Goal: Check status: Check status

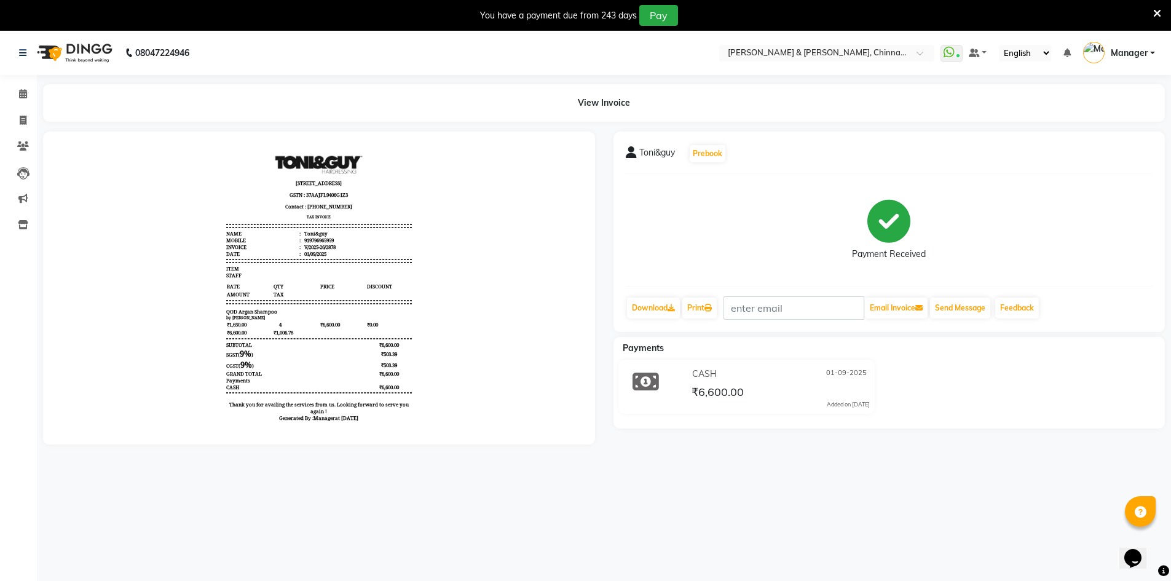
click at [1160, 13] on icon at bounding box center [1157, 13] width 8 height 11
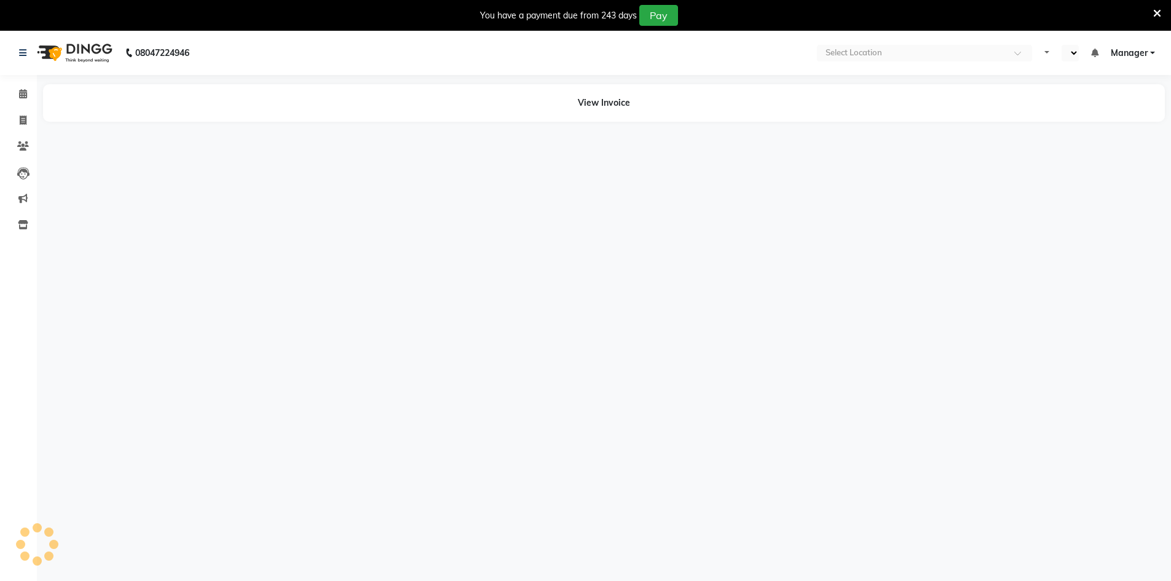
select select "en"
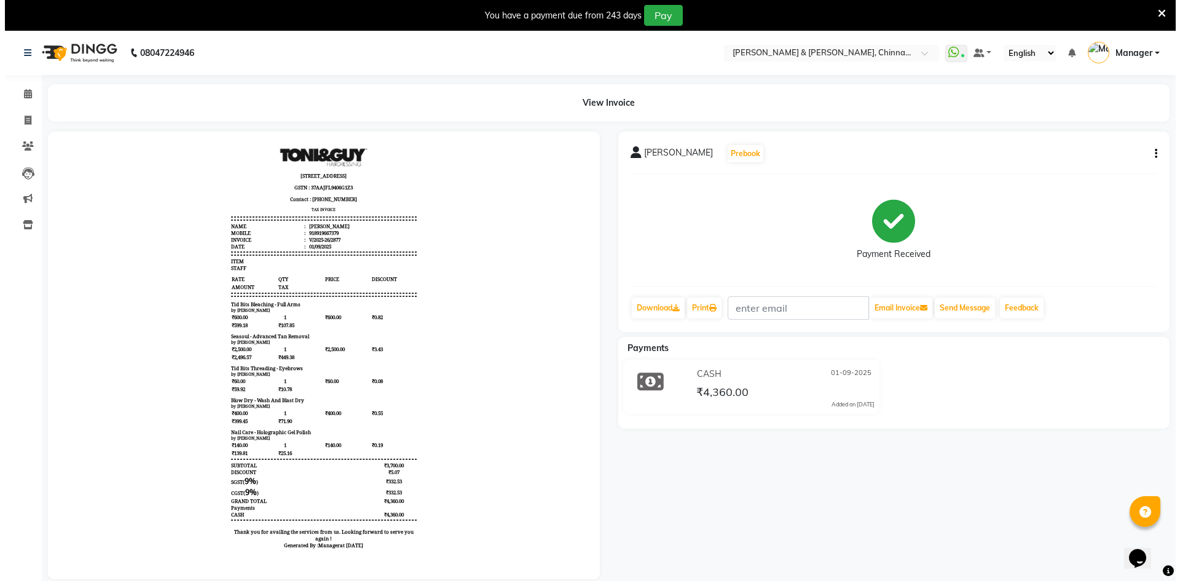
scroll to position [10, 0]
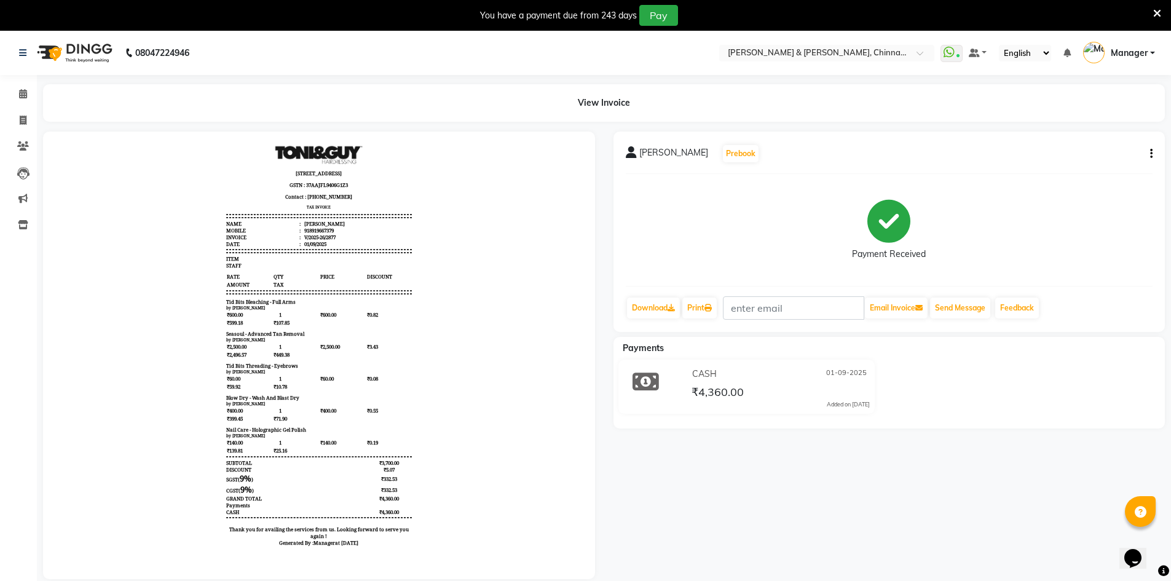
click at [1155, 14] on icon at bounding box center [1157, 13] width 8 height 11
